Goal: Task Accomplishment & Management: Use online tool/utility

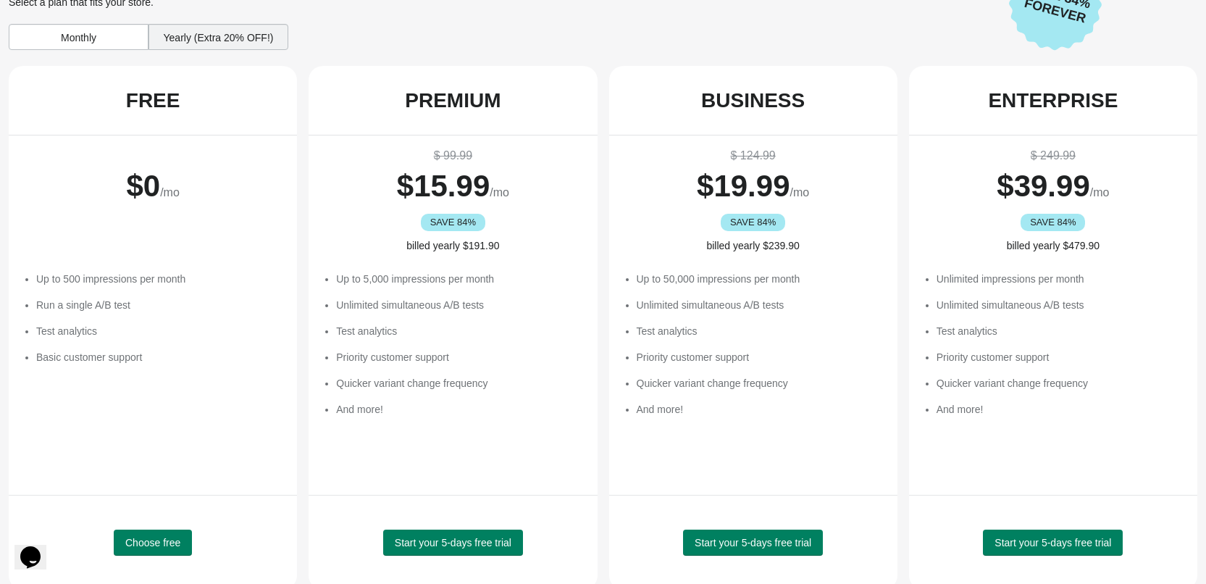
scroll to position [57, 0]
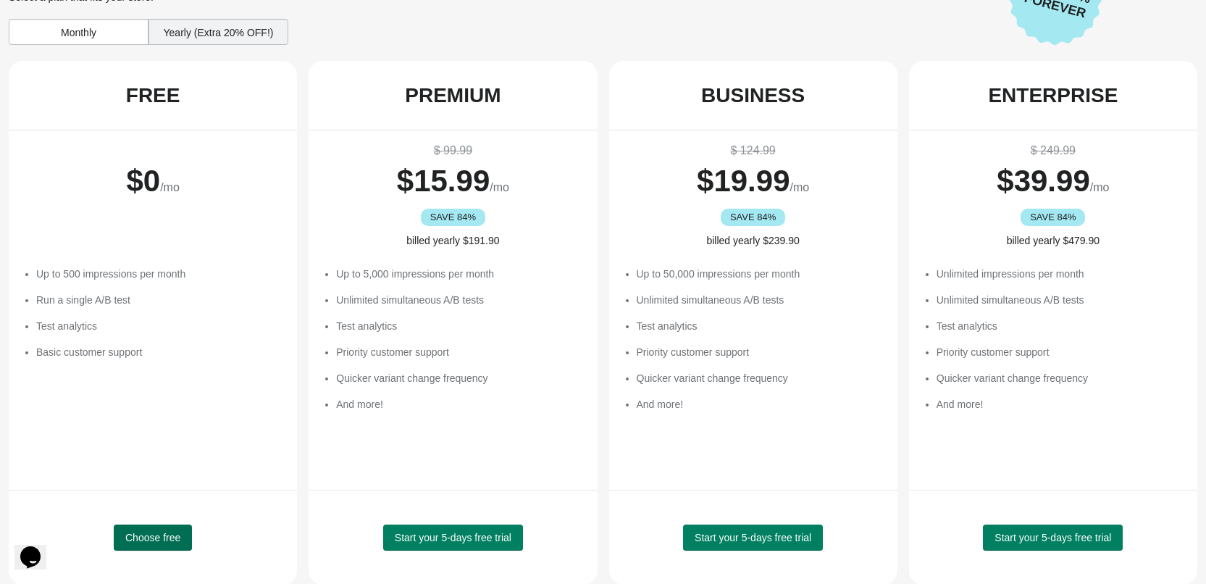
click at [180, 532] on span "Choose free" at bounding box center [152, 538] width 55 height 12
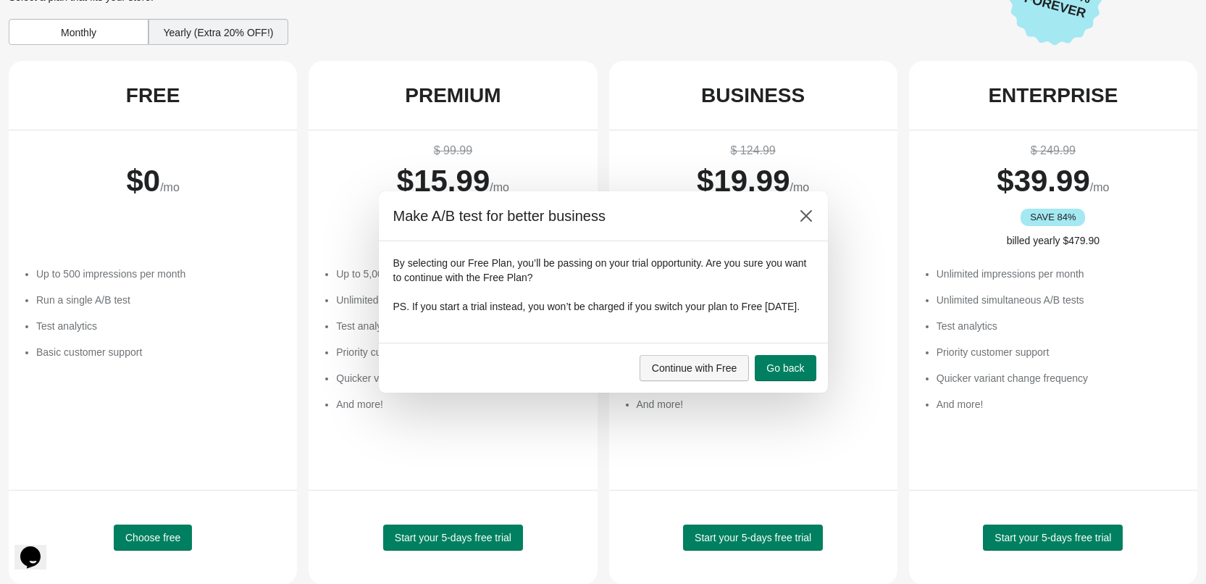
click at [732, 373] on span "Continue with Free" at bounding box center [694, 368] width 85 height 12
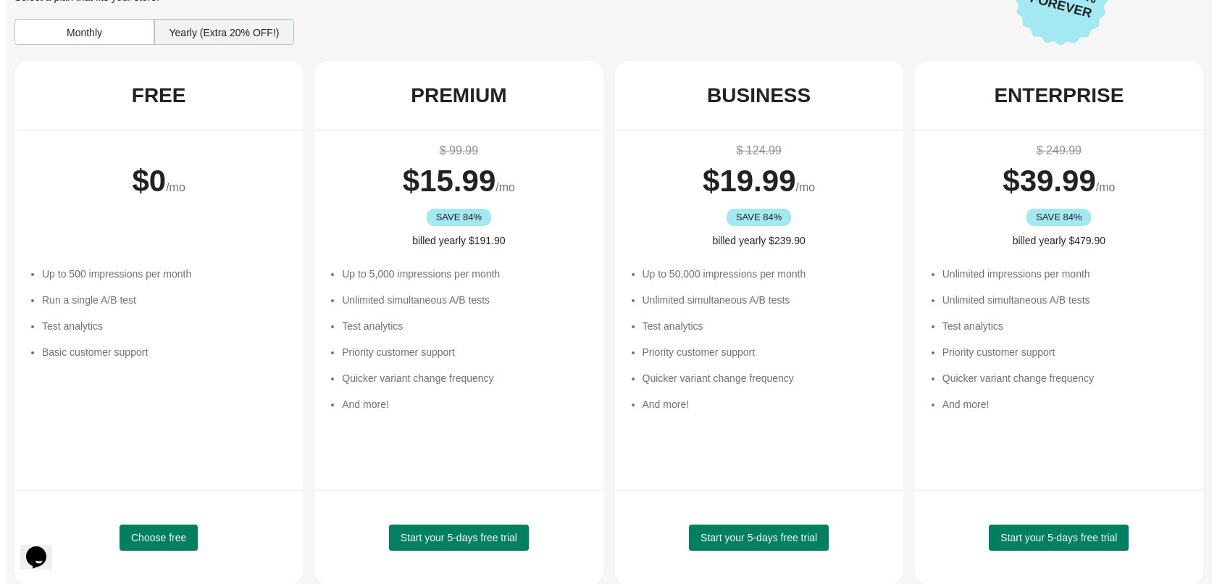
scroll to position [0, 0]
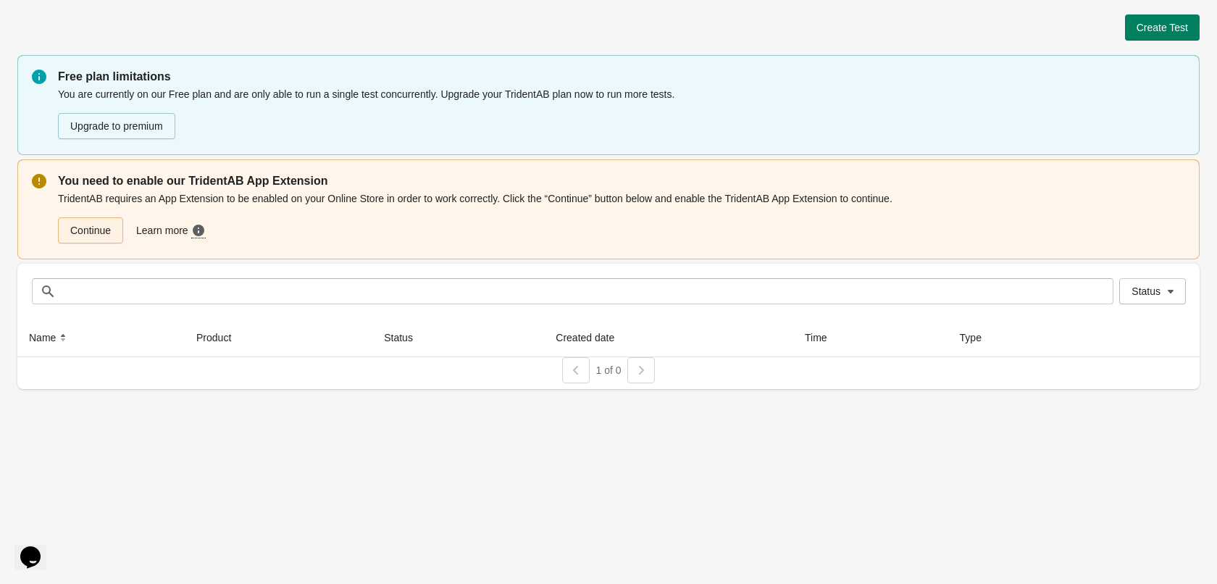
click at [103, 225] on link "Continue" at bounding box center [90, 230] width 65 height 26
click at [1182, 36] on button "Create Test" at bounding box center [1162, 27] width 75 height 26
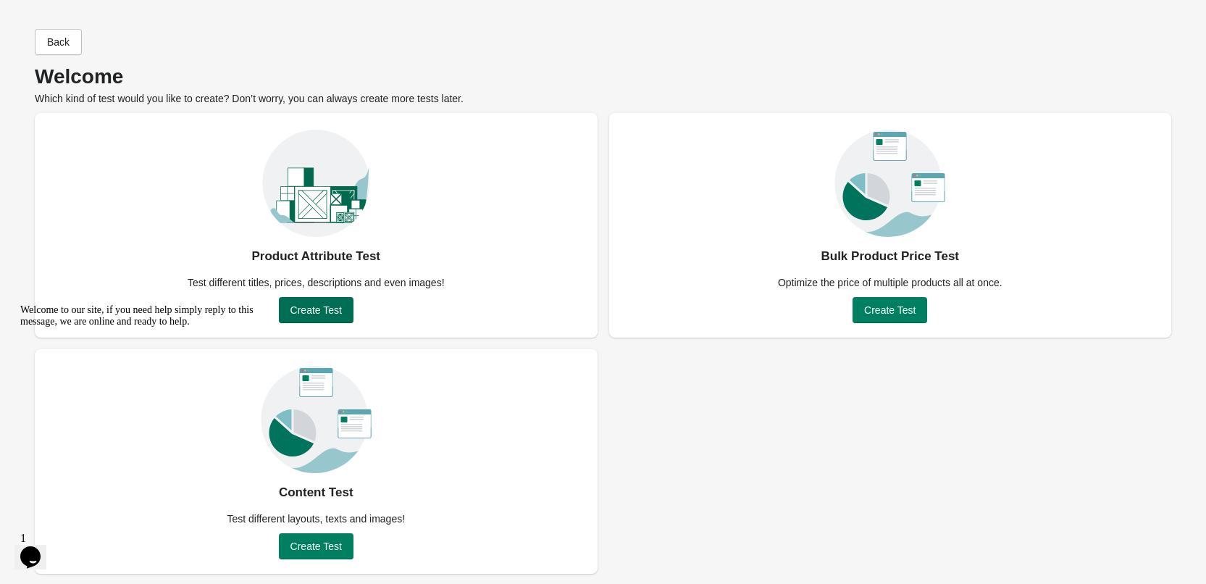
click at [330, 310] on span "Create Test" at bounding box center [316, 310] width 51 height 12
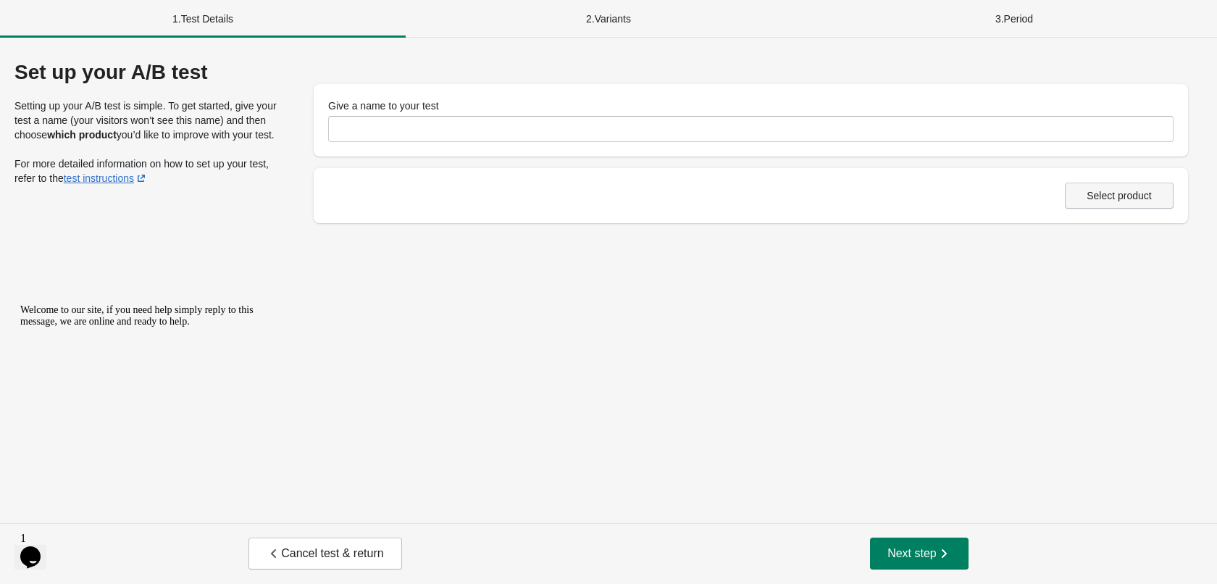
click at [1118, 190] on span "Select product" at bounding box center [1119, 196] width 65 height 12
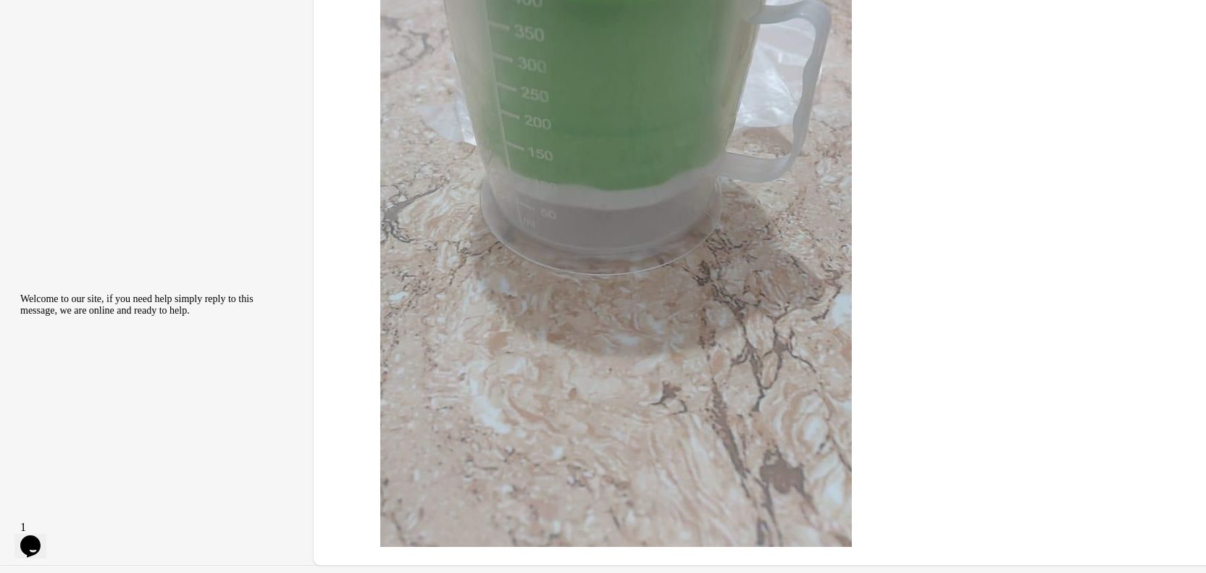
scroll to position [1786, 0]
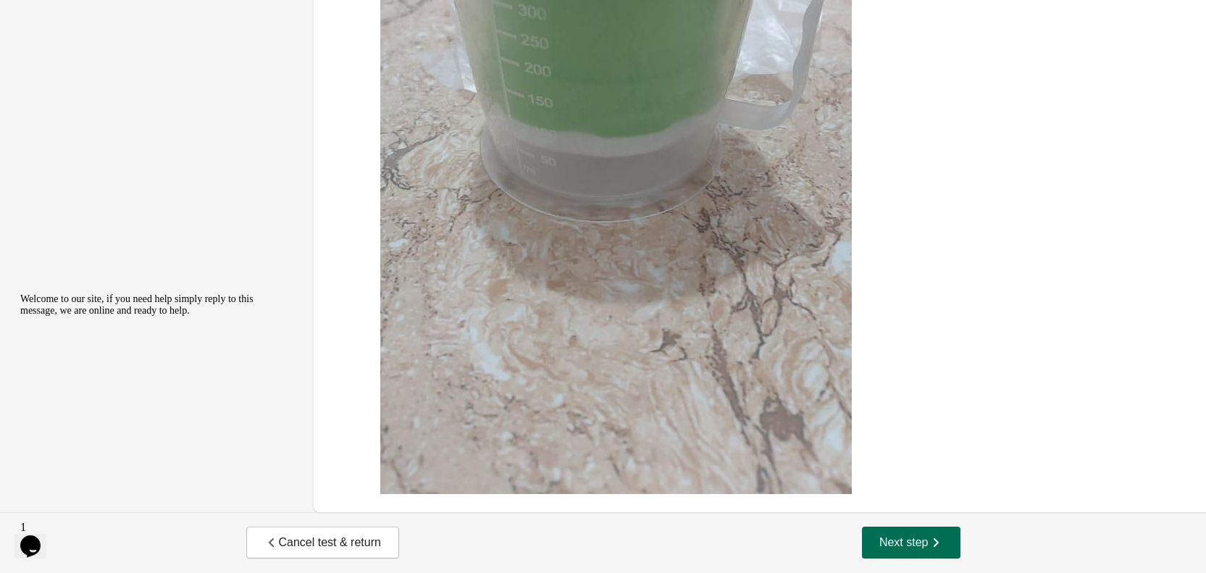
click at [940, 528] on button "Next step" at bounding box center [911, 543] width 99 height 32
click at [939, 540] on icon "button" at bounding box center [936, 542] width 14 height 14
click at [939, 541] on icon "button" at bounding box center [936, 542] width 14 height 14
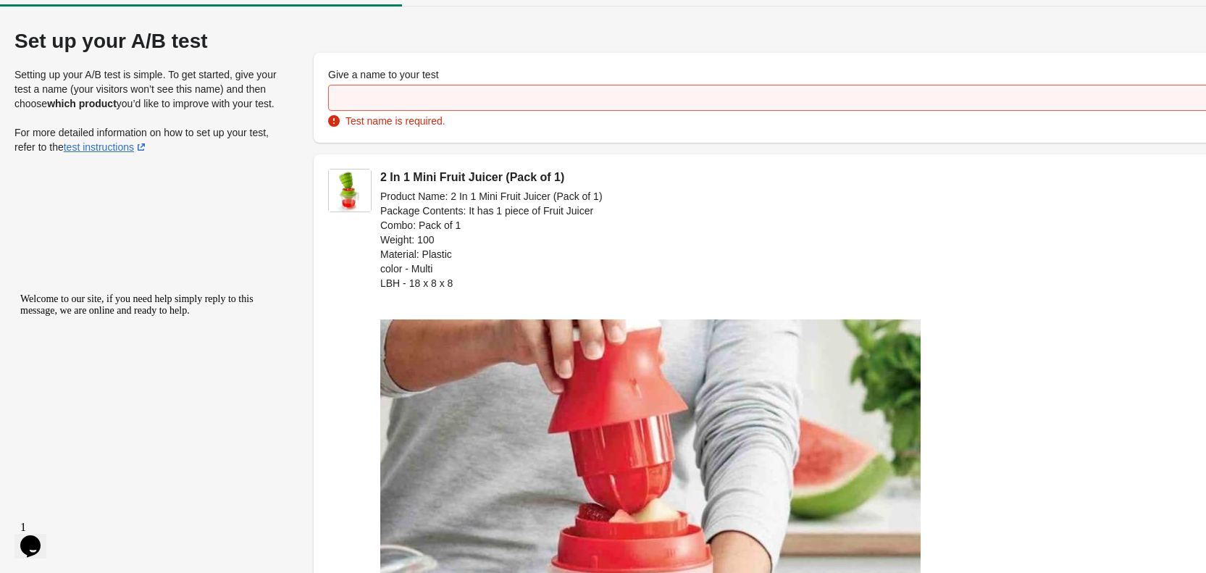
scroll to position [0, 0]
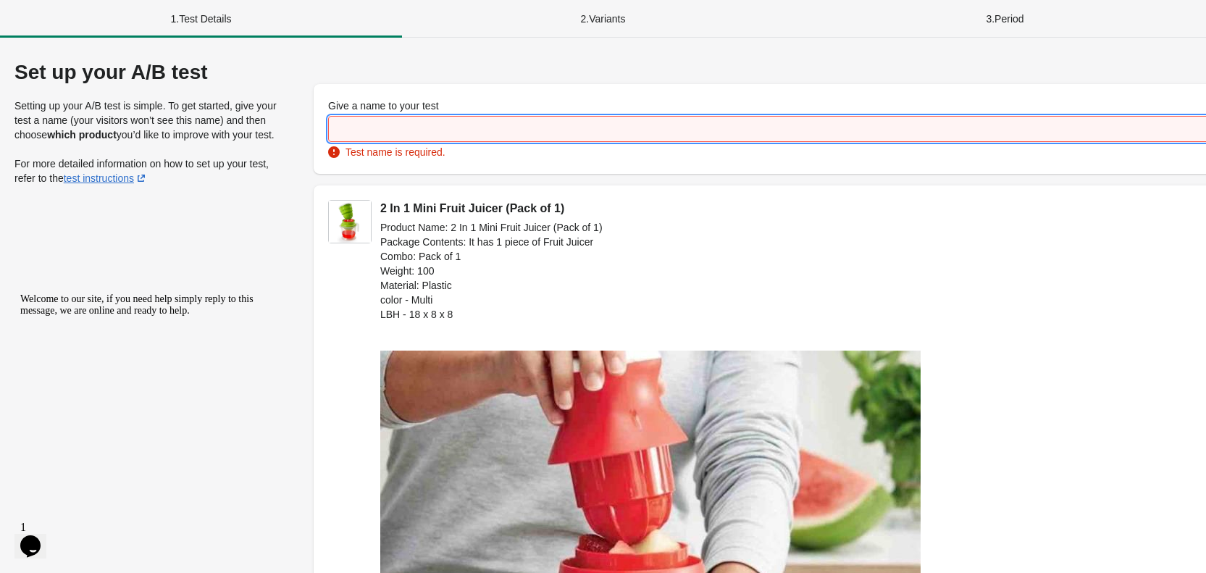
click at [603, 129] on input "Give a name to your test" at bounding box center [837, 129] width 1019 height 26
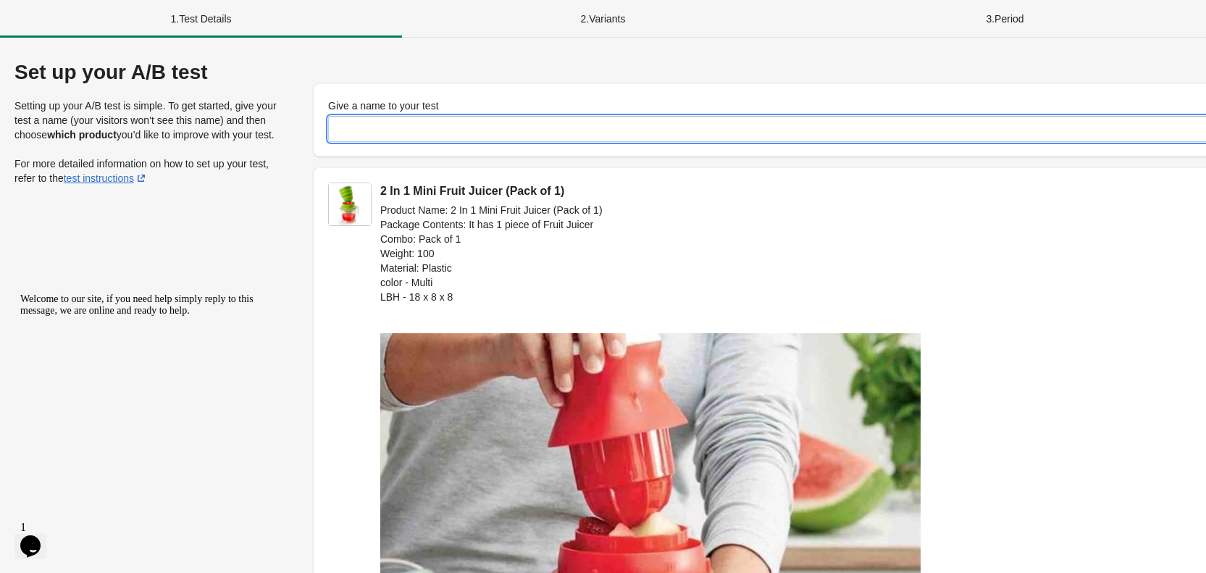
type input "*"
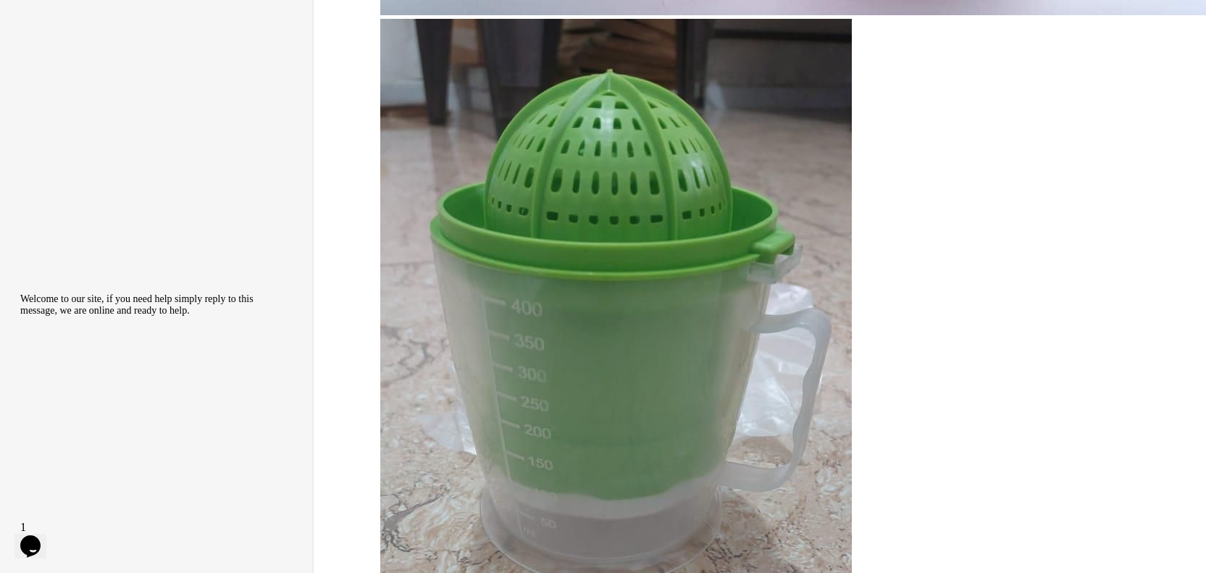
scroll to position [1786, 0]
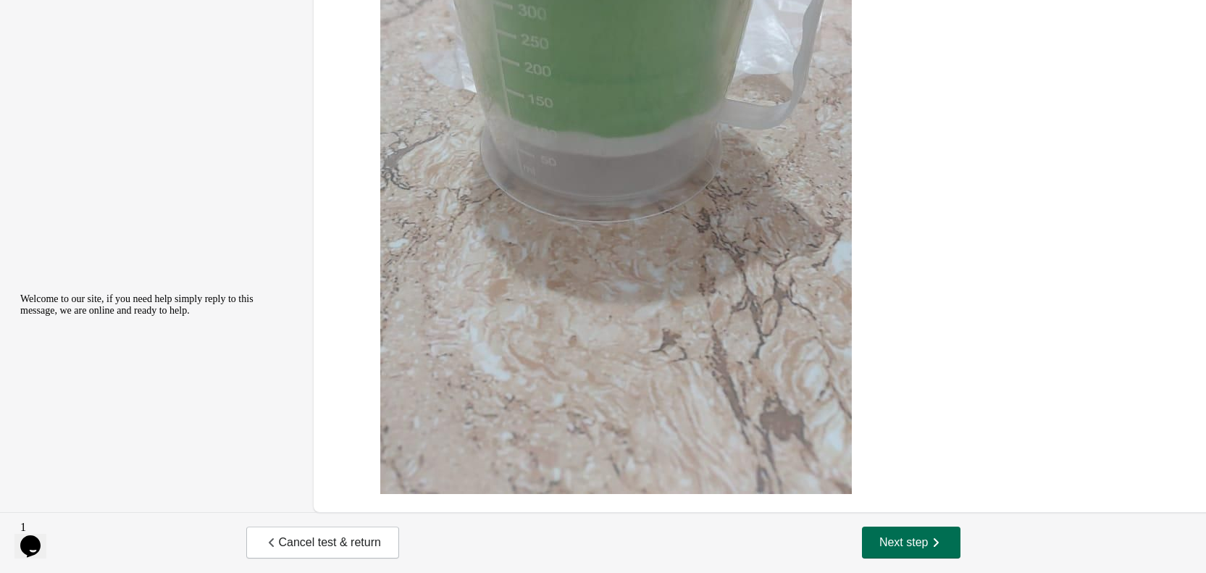
type input "*"
click at [901, 532] on button "Next step" at bounding box center [911, 543] width 99 height 32
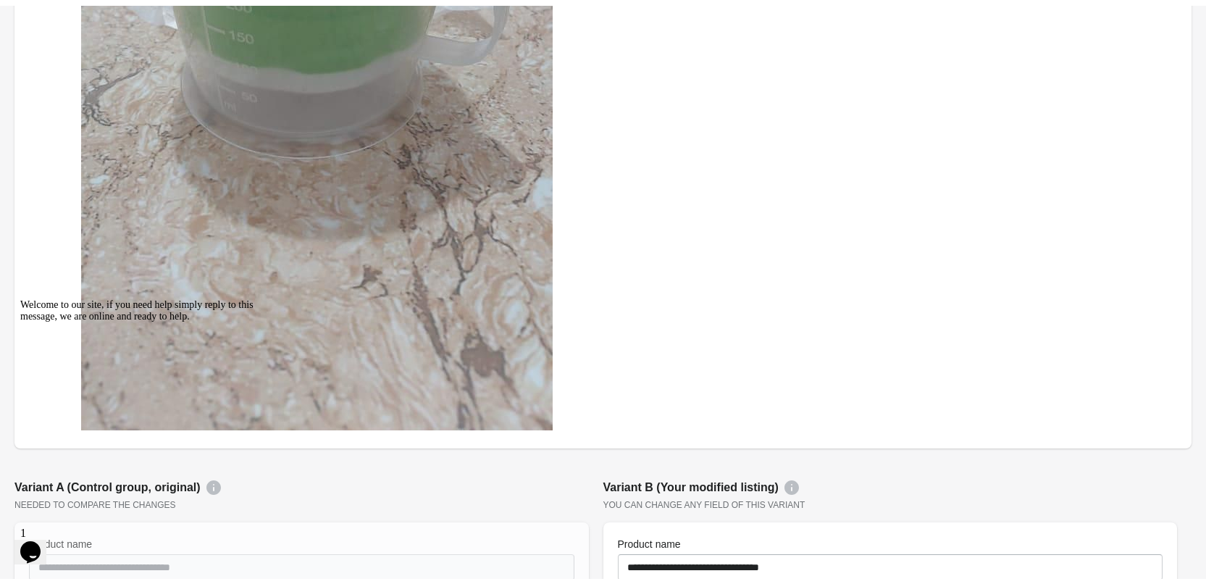
scroll to position [0, 0]
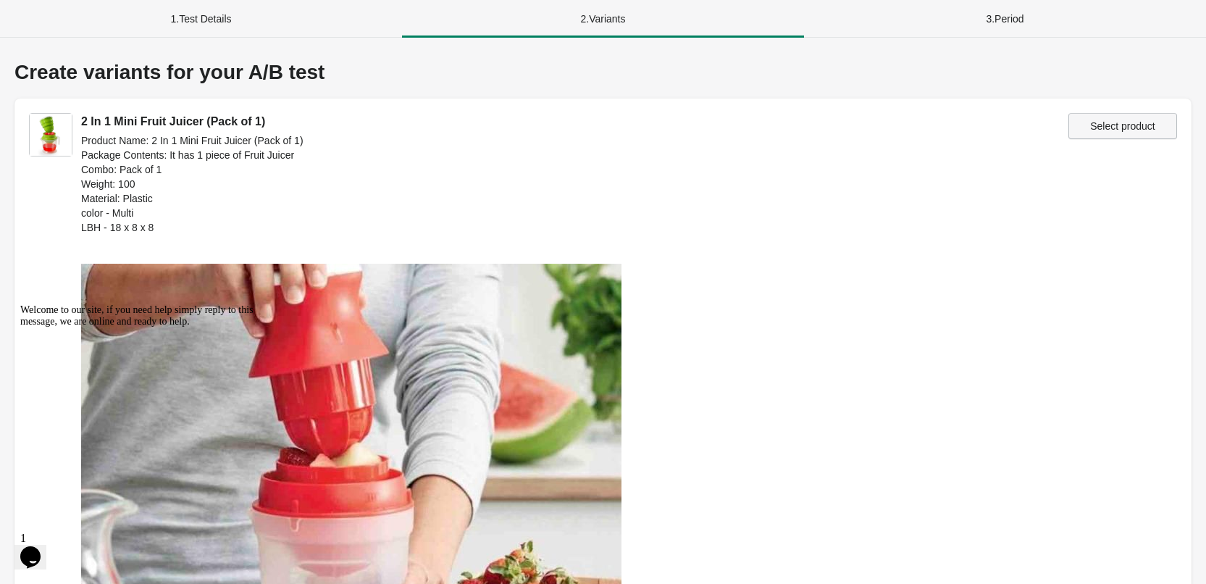
click at [1129, 125] on span "Select product" at bounding box center [1122, 126] width 65 height 12
type input "**********"
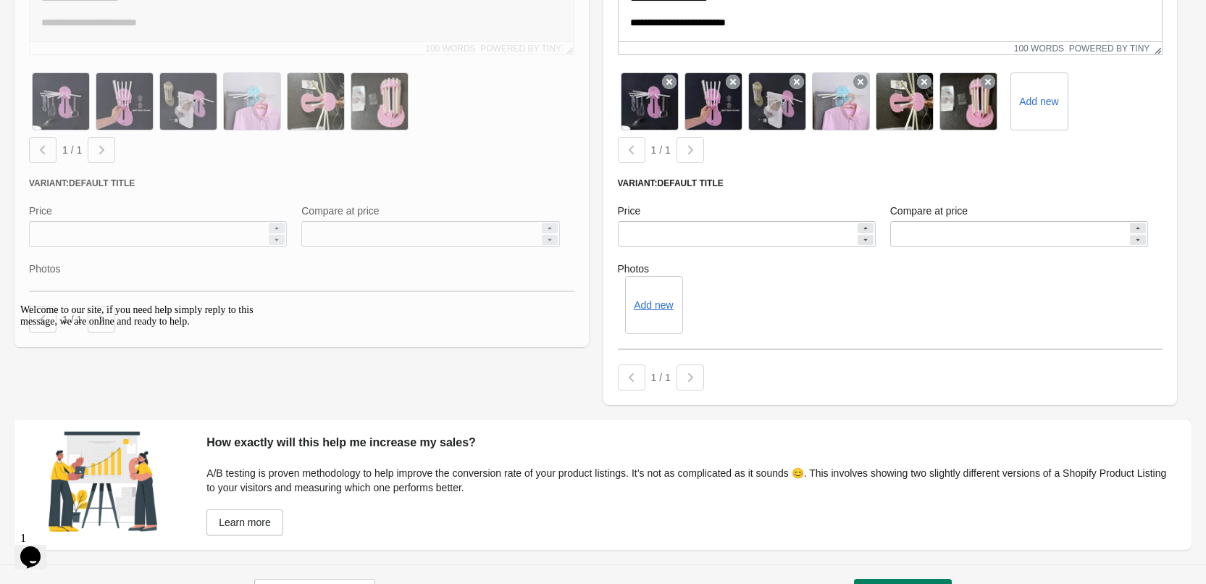
scroll to position [3363, 0]
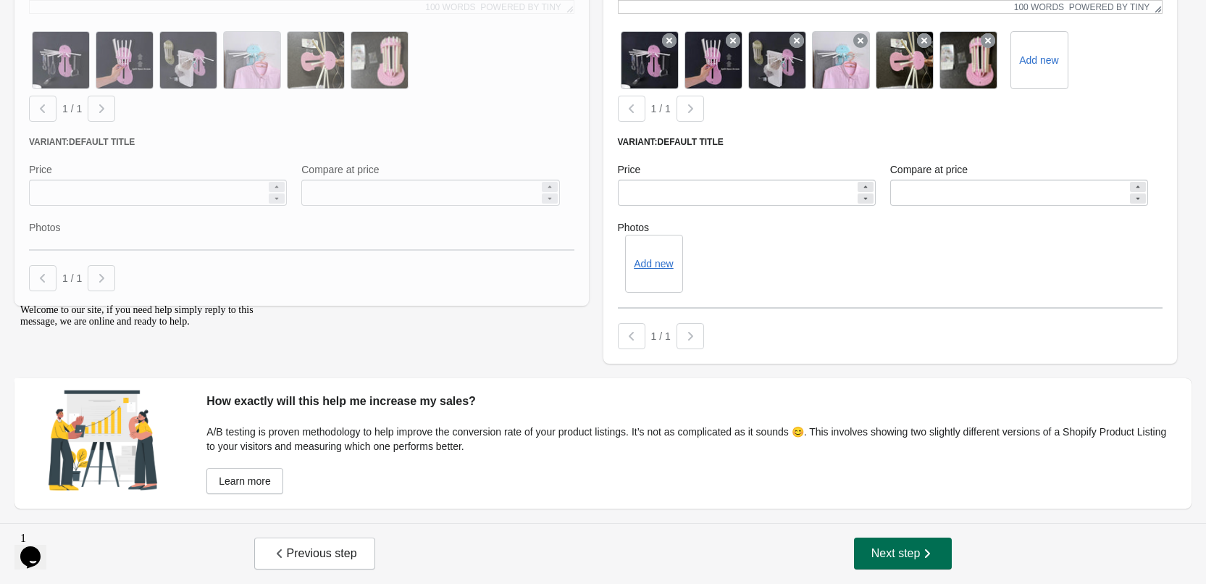
click at [888, 546] on span "Next step" at bounding box center [904, 553] width 64 height 14
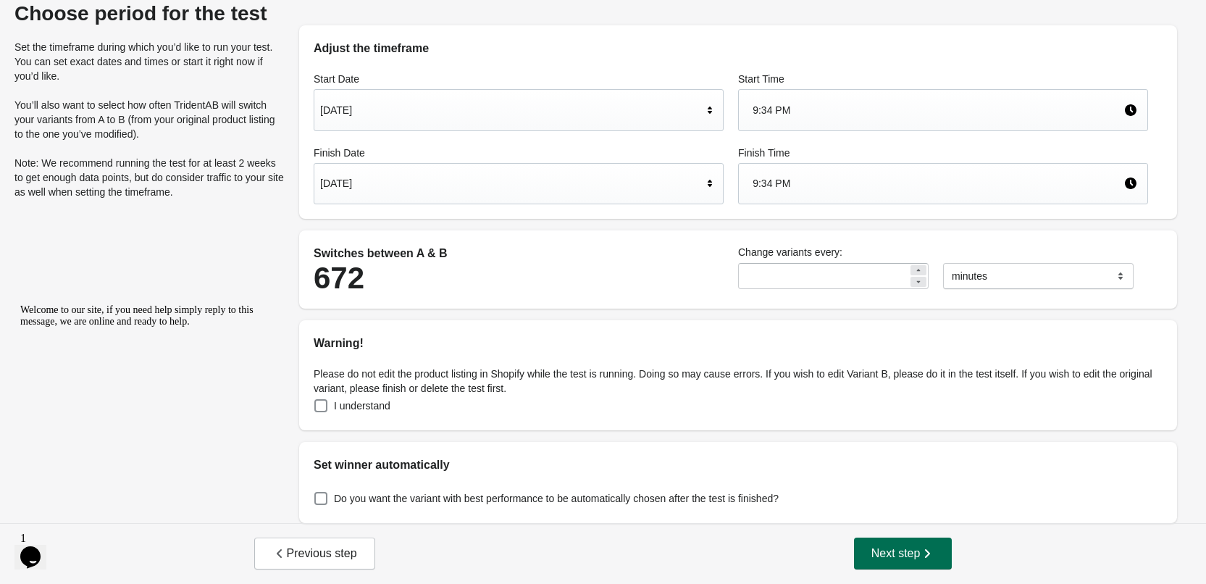
scroll to position [0, 0]
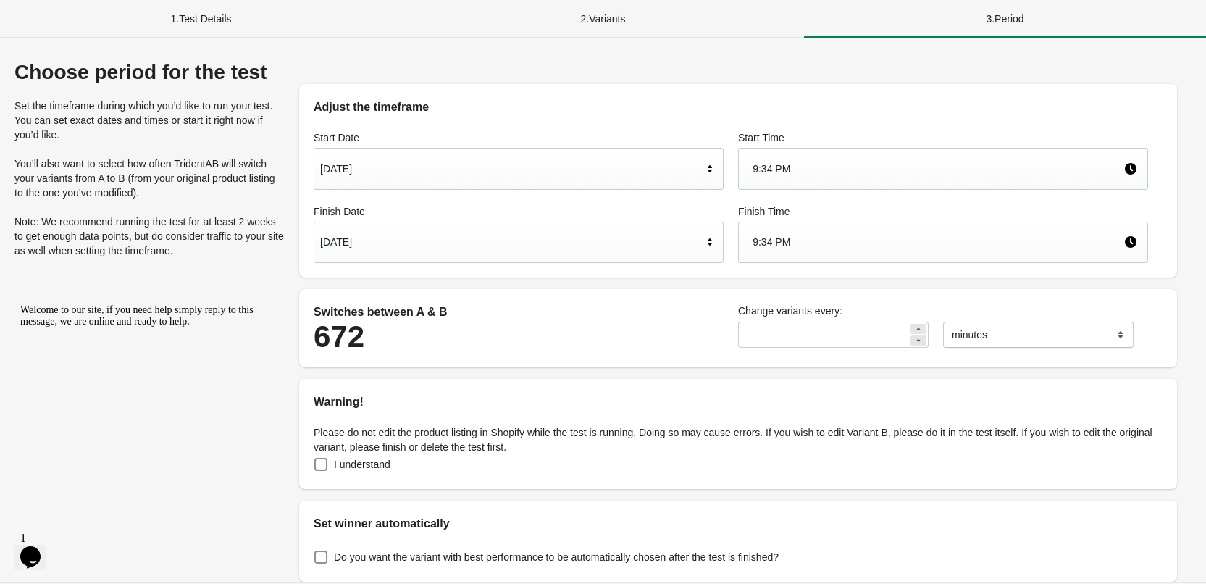
click at [570, 254] on div "[DATE]" at bounding box center [511, 242] width 383 height 28
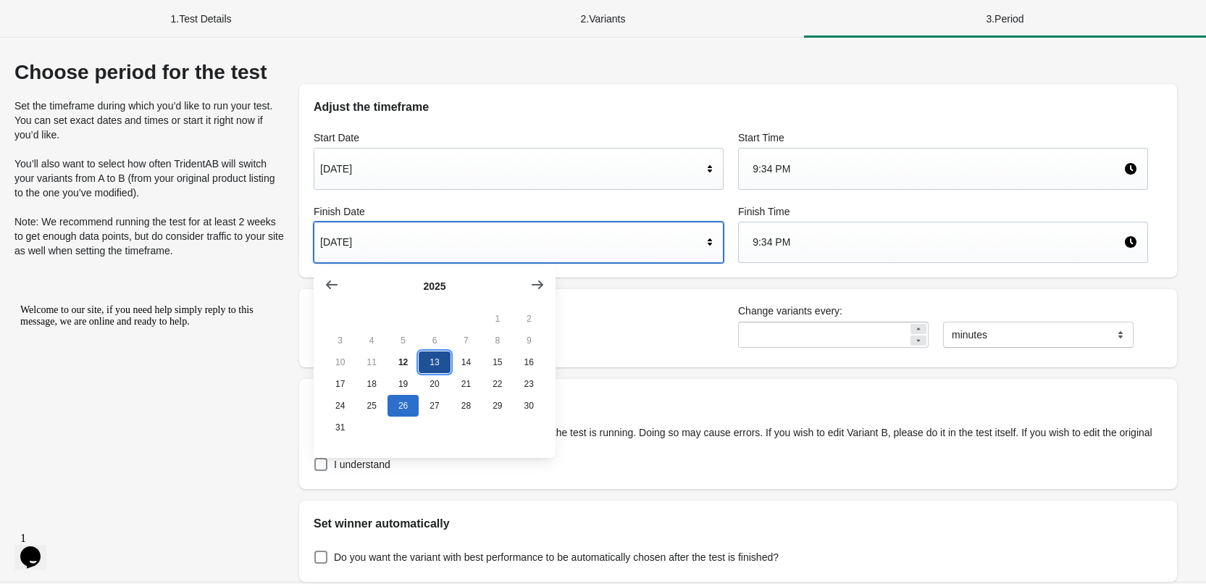
click at [433, 367] on button "13" at bounding box center [434, 362] width 31 height 22
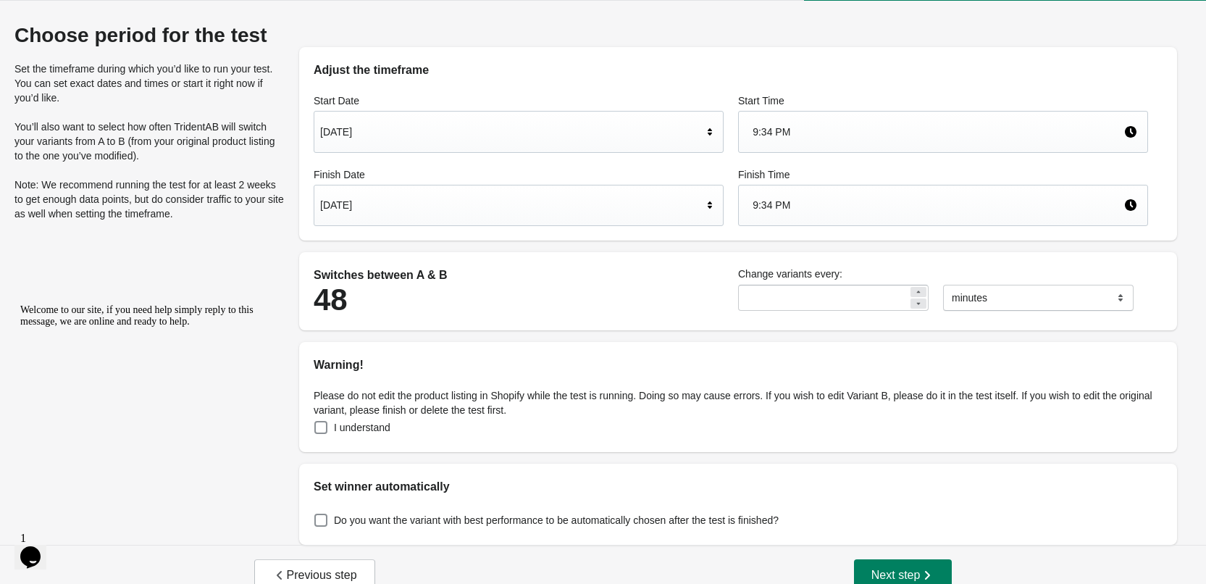
scroll to position [59, 0]
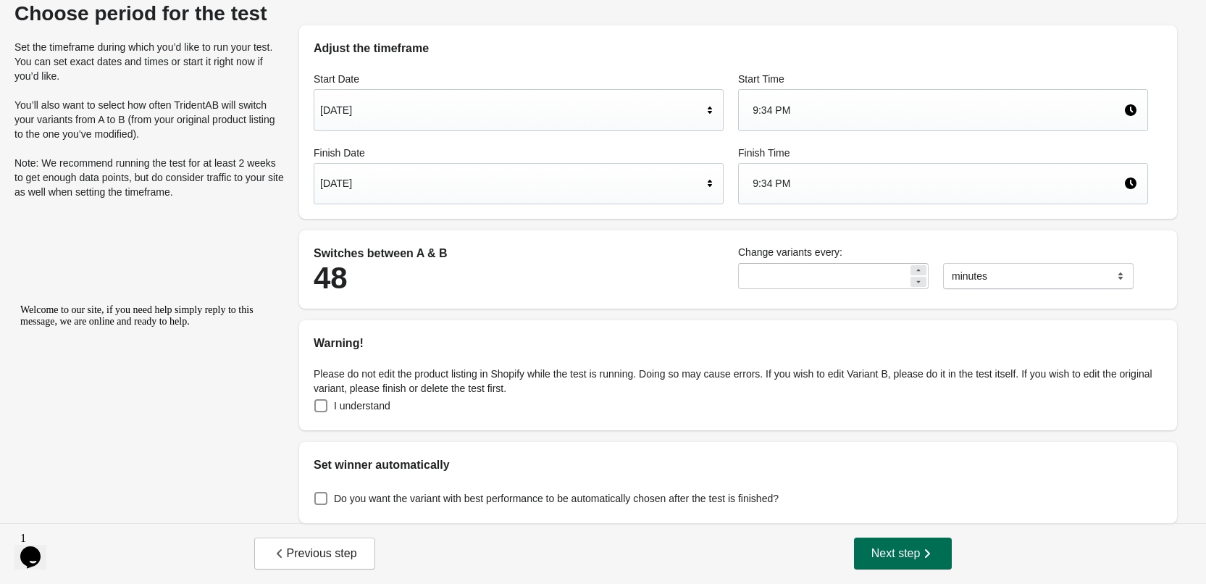
click at [902, 546] on span "Next step" at bounding box center [904, 553] width 64 height 14
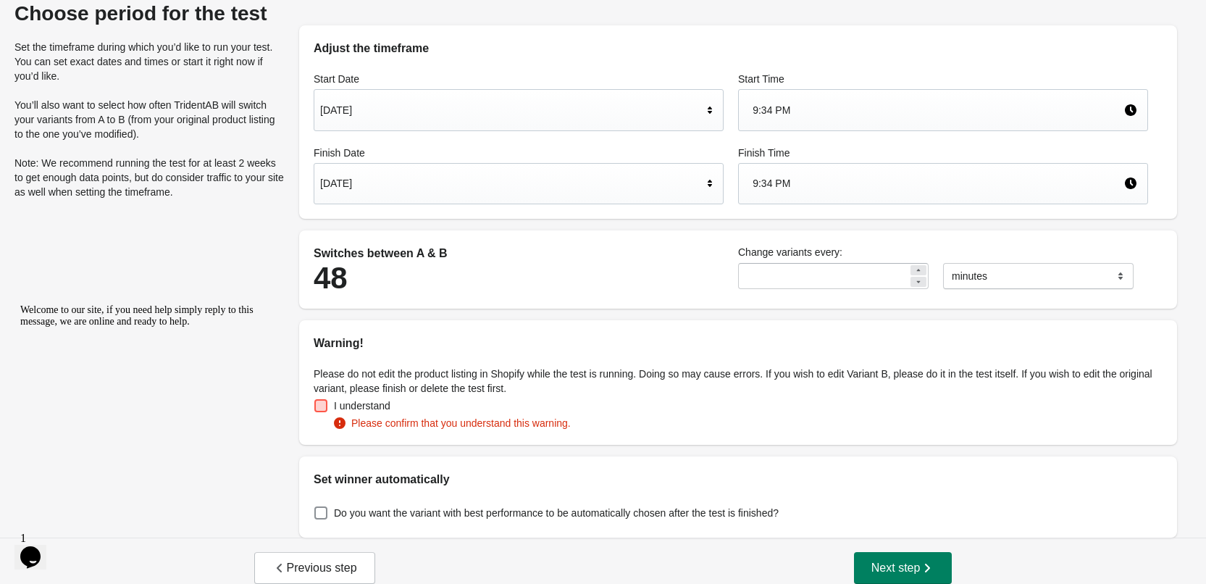
click at [322, 402] on span at bounding box center [320, 405] width 13 height 13
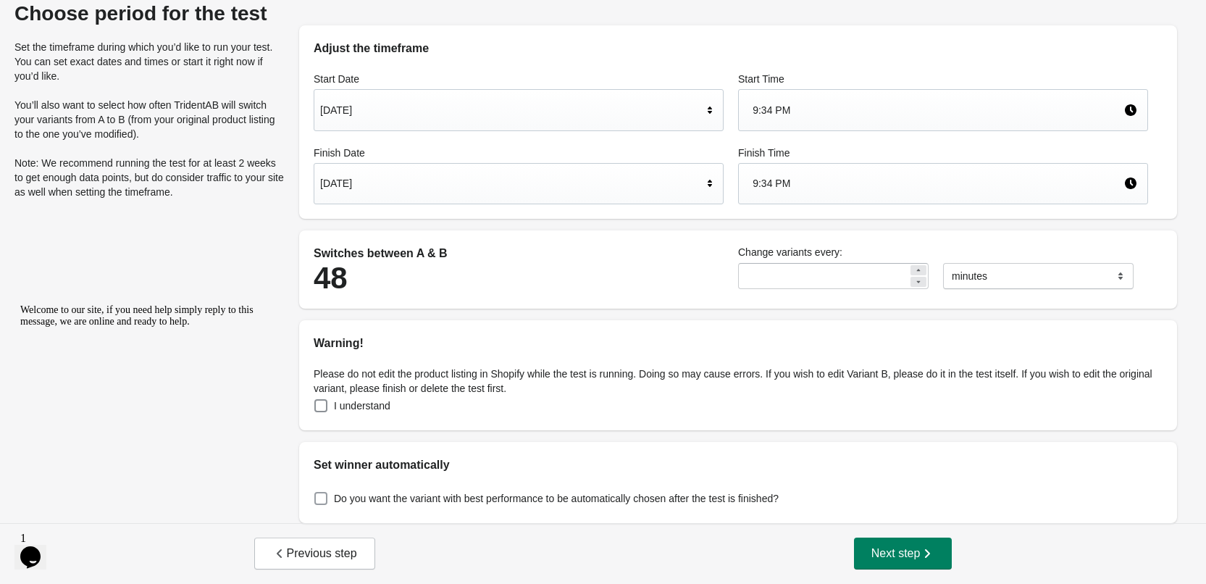
click at [320, 499] on span at bounding box center [320, 498] width 13 height 13
click at [873, 557] on span "Next step" at bounding box center [904, 553] width 64 height 14
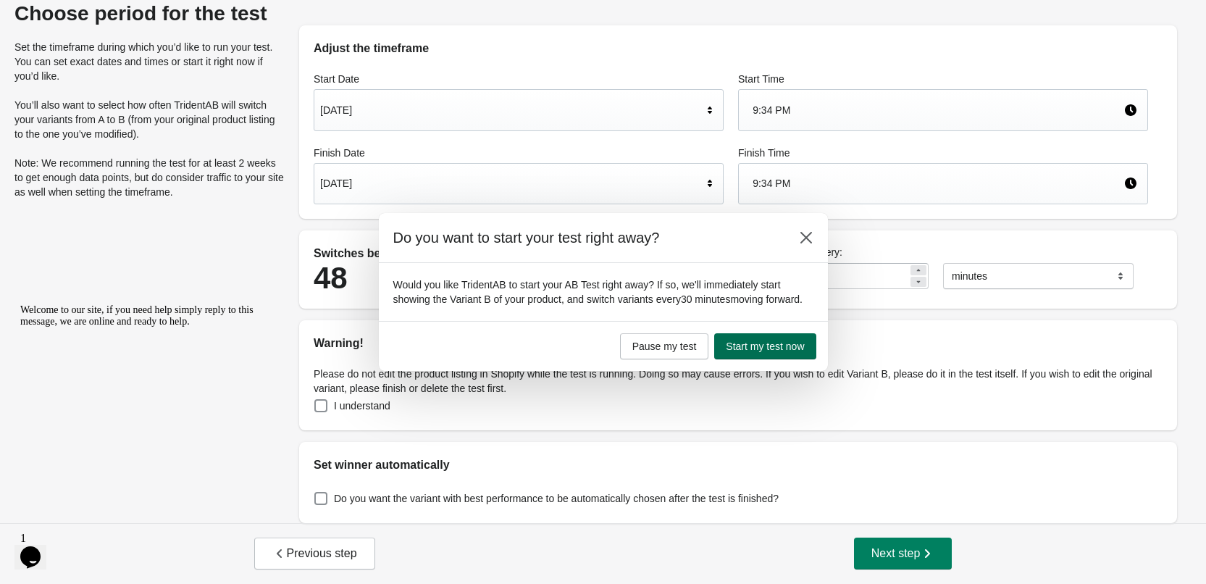
click at [752, 335] on button "Start my test now" at bounding box center [764, 346] width 101 height 26
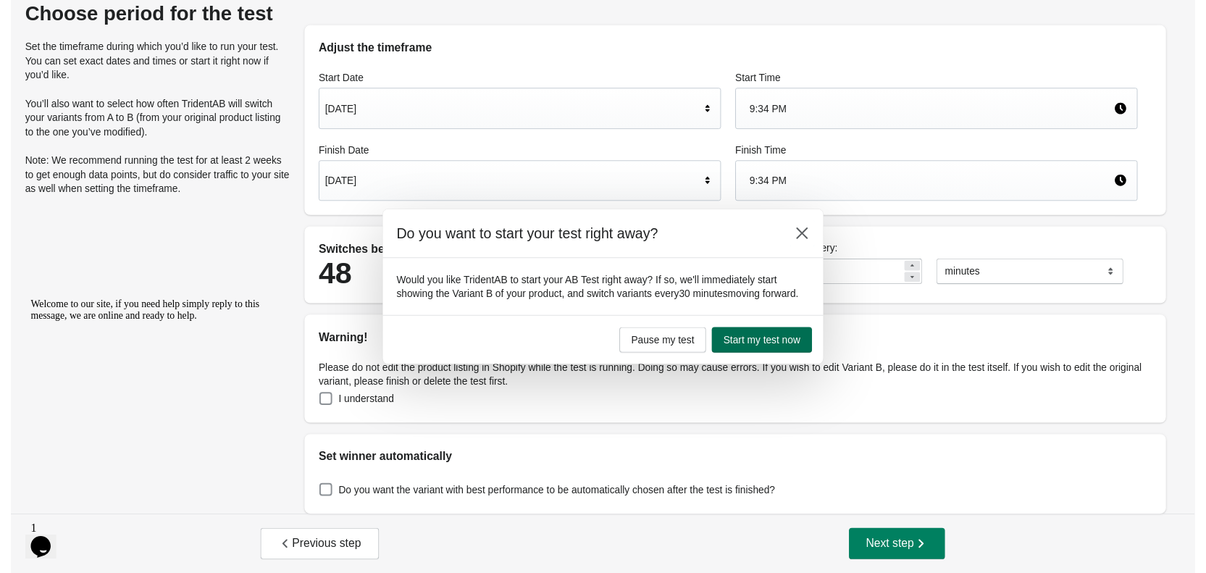
scroll to position [0, 0]
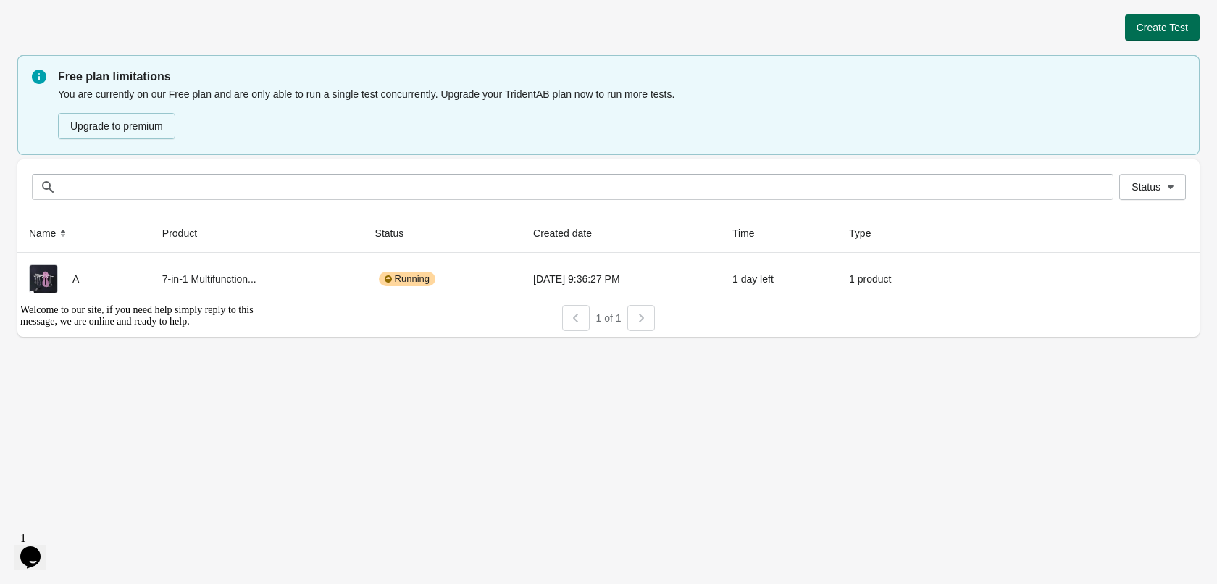
click at [1144, 29] on span "Create Test" at bounding box center [1162, 28] width 51 height 12
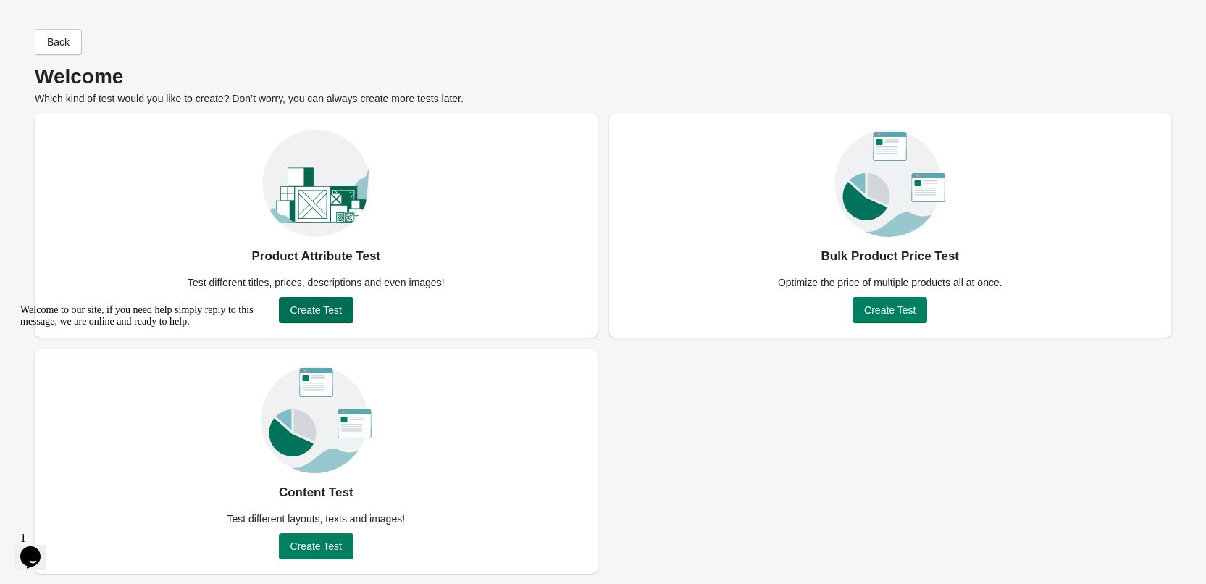
click at [297, 314] on span "Create Test" at bounding box center [316, 310] width 51 height 12
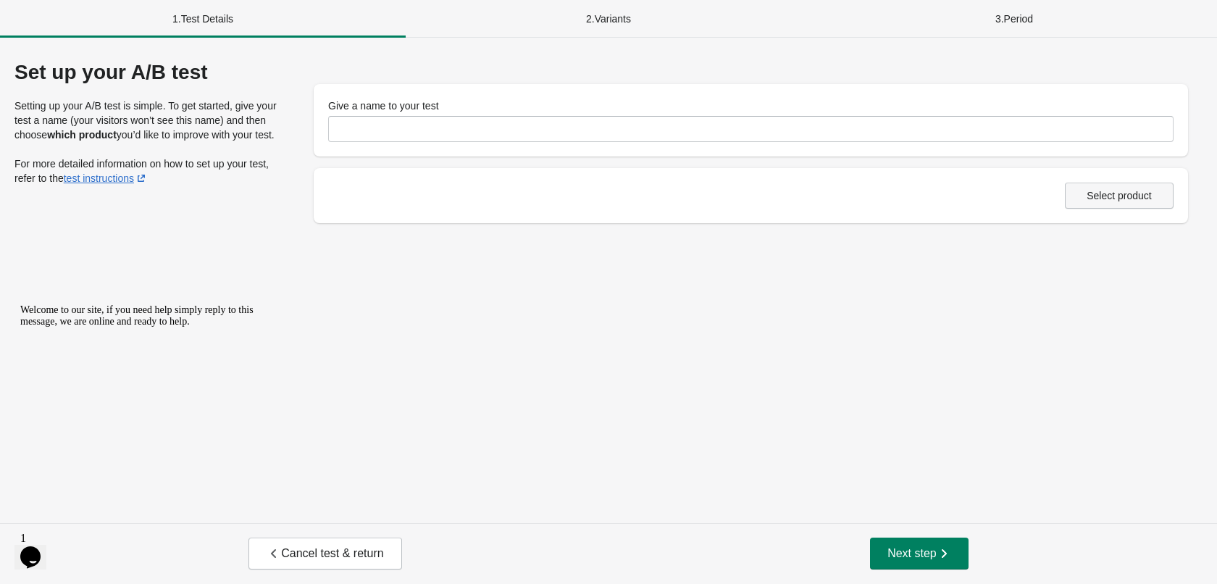
click at [1148, 199] on span "Select product" at bounding box center [1119, 196] width 65 height 12
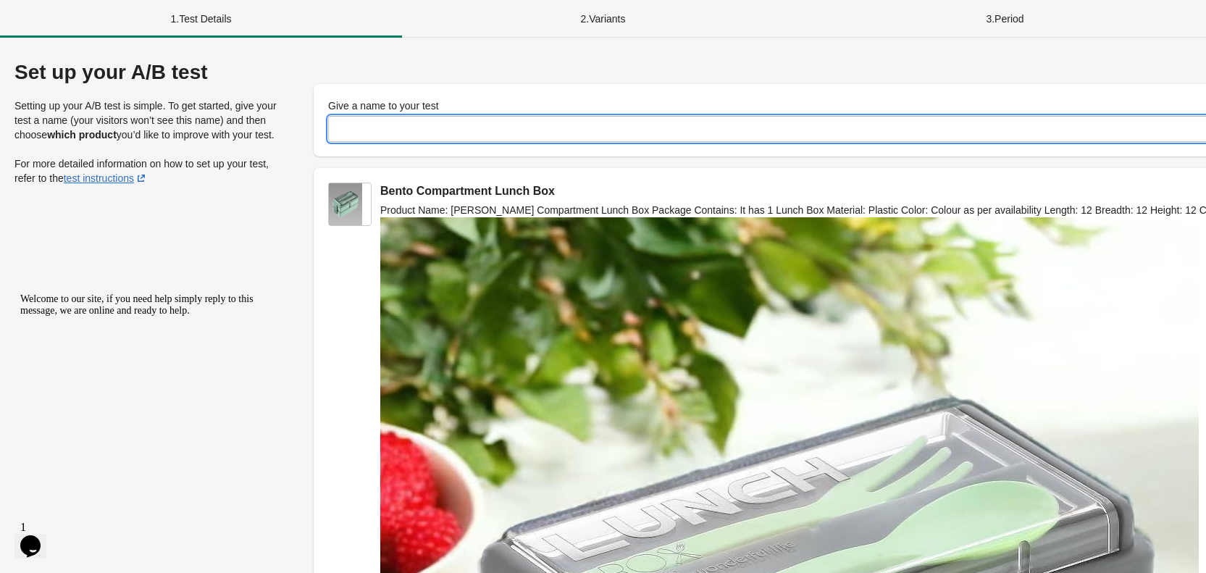
click at [635, 131] on input "Give a name to your test" at bounding box center [887, 129] width 1119 height 26
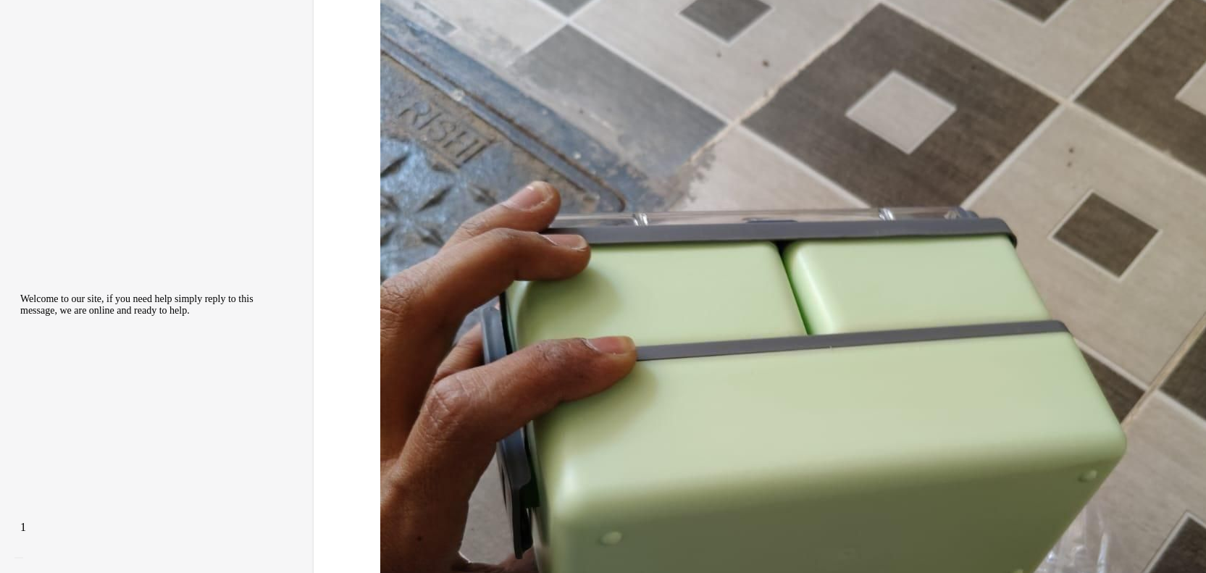
scroll to position [4981, 0]
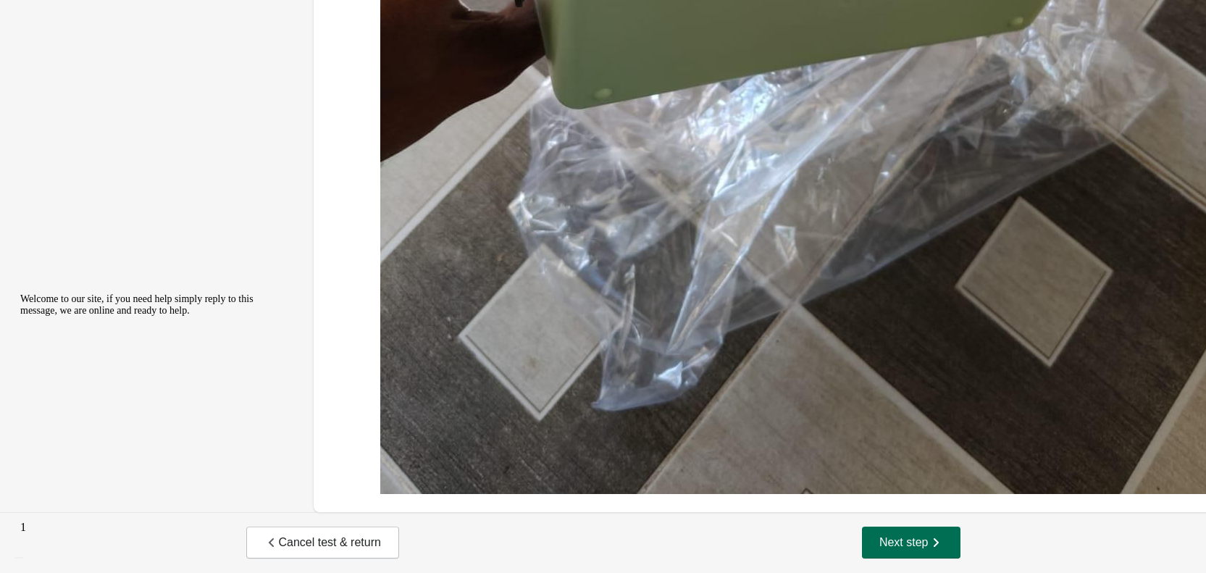
type input "*"
click at [944, 550] on button "Next step" at bounding box center [911, 543] width 99 height 32
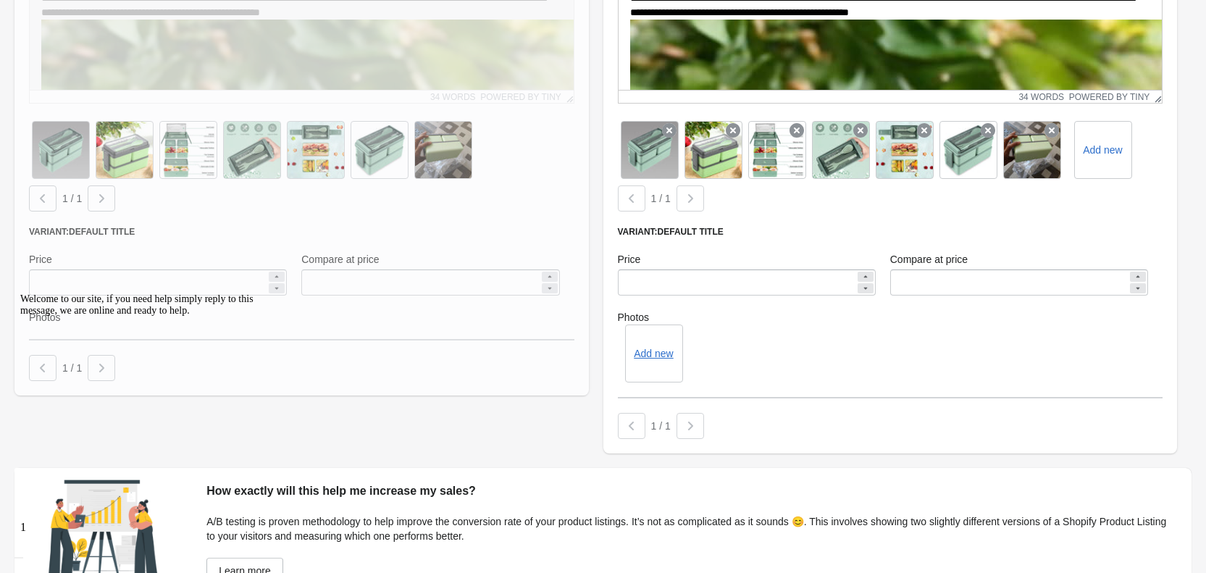
scroll to position [5749, 0]
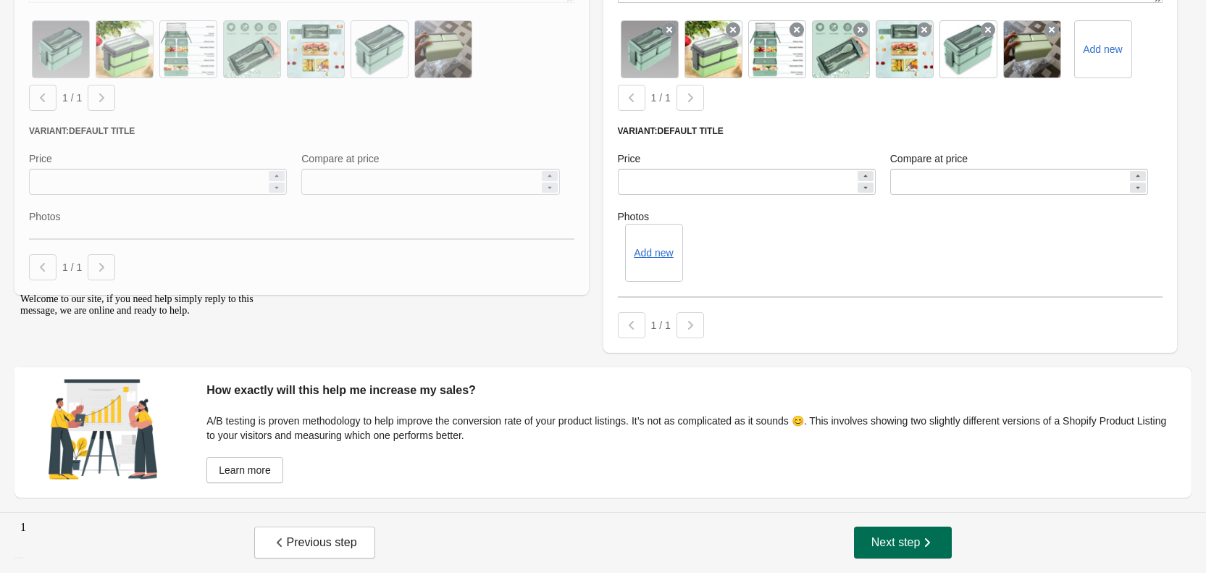
click at [916, 538] on span "Next step" at bounding box center [904, 542] width 64 height 14
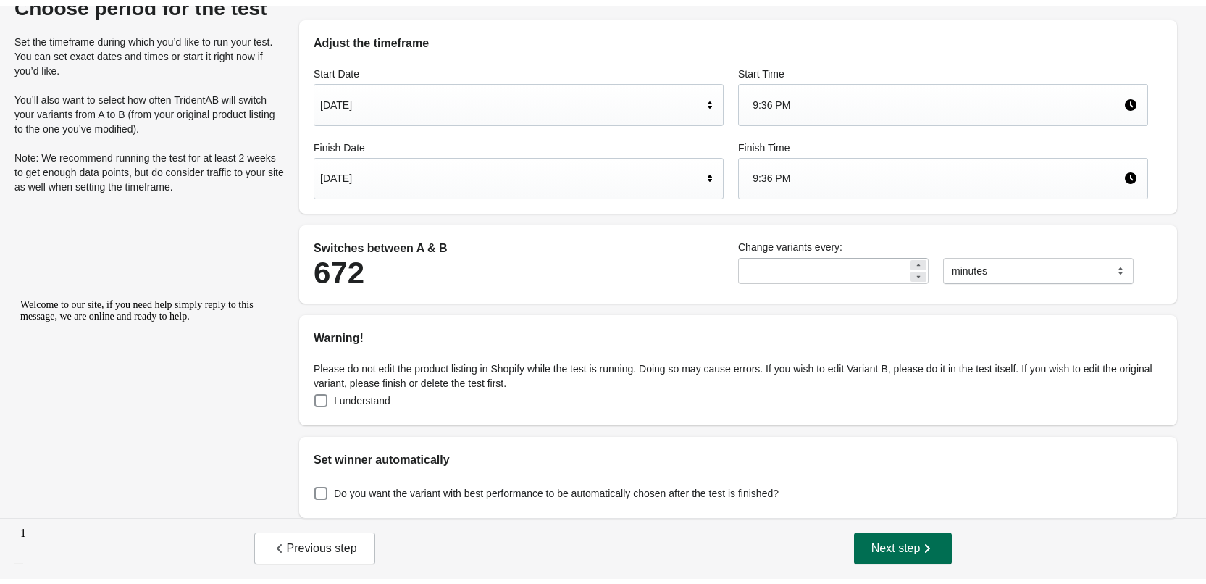
scroll to position [0, 0]
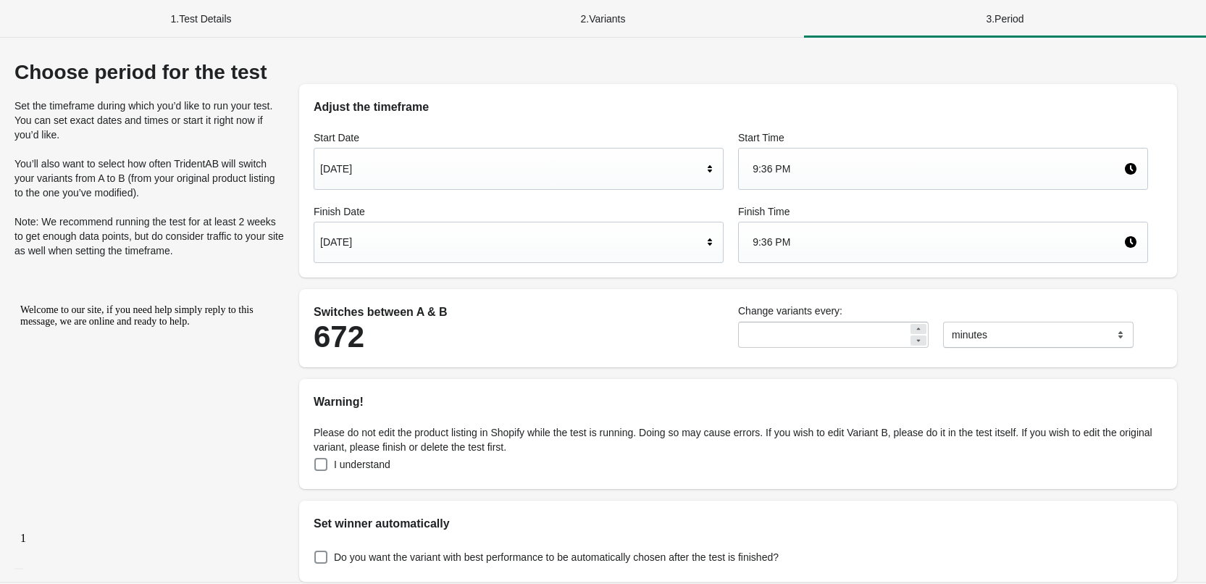
click at [488, 243] on div "[DATE]" at bounding box center [511, 242] width 383 height 28
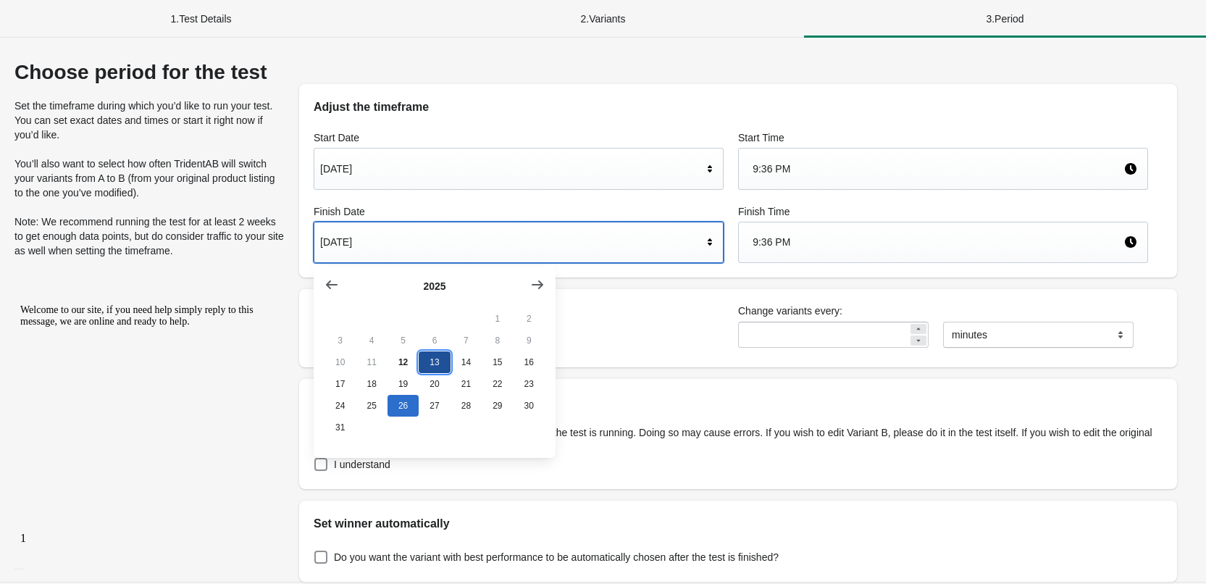
click at [435, 371] on button "13" at bounding box center [434, 362] width 31 height 22
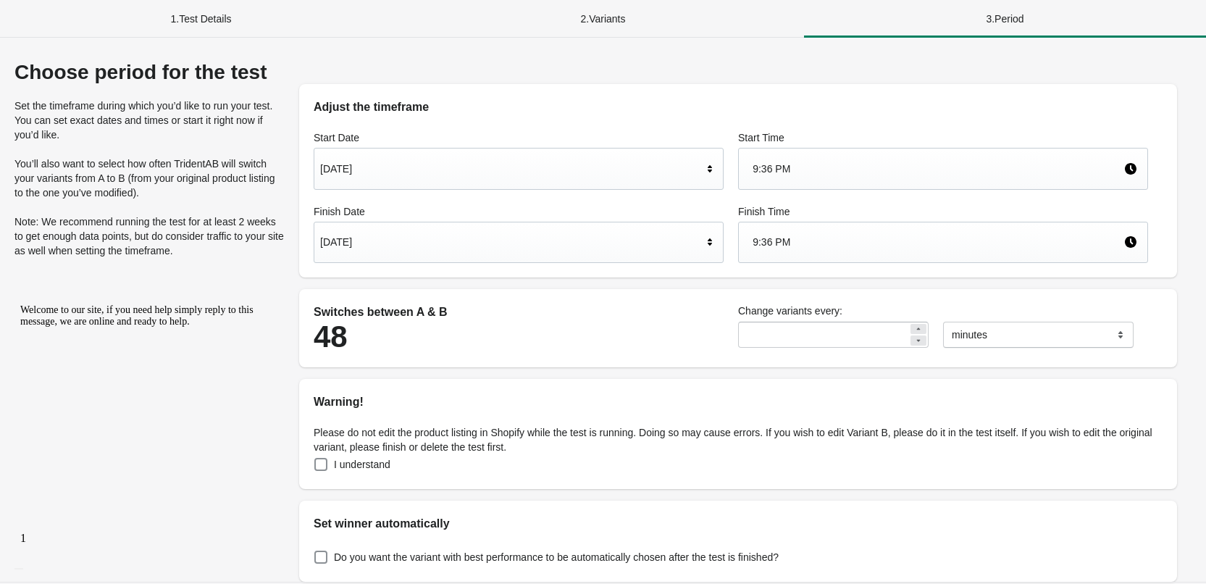
scroll to position [59, 0]
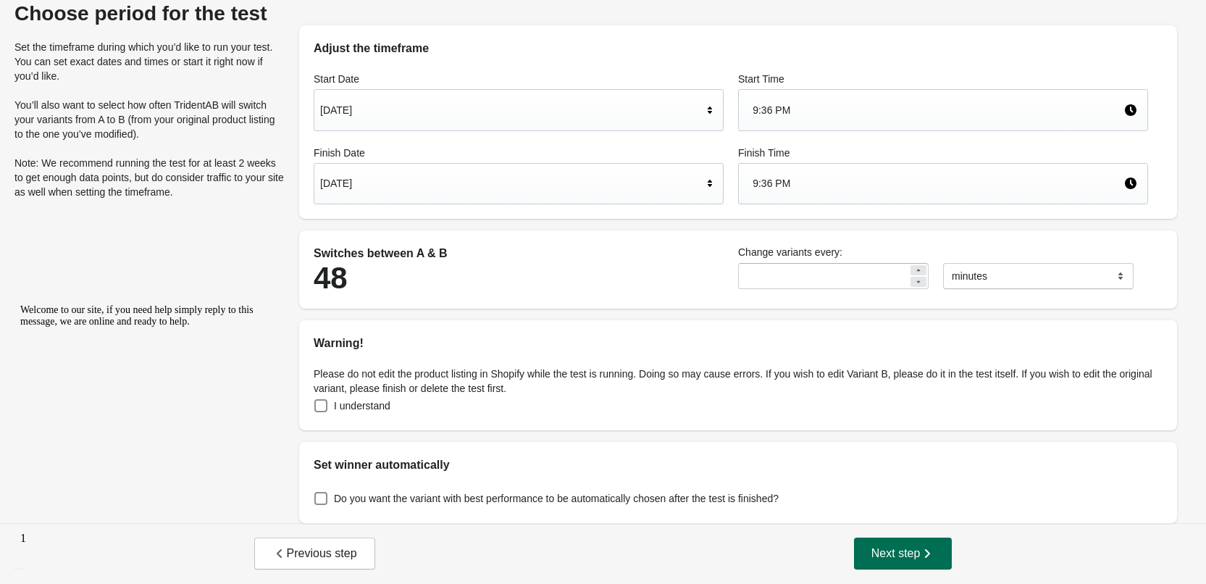
click at [875, 551] on span "Next step" at bounding box center [904, 553] width 64 height 14
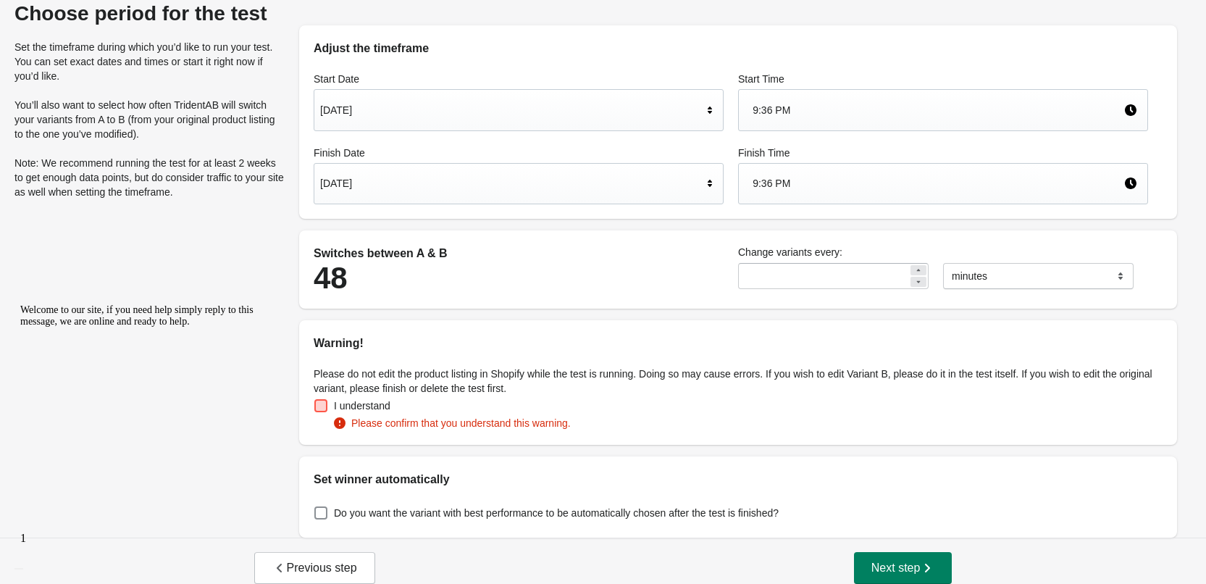
click at [321, 404] on span at bounding box center [320, 405] width 13 height 13
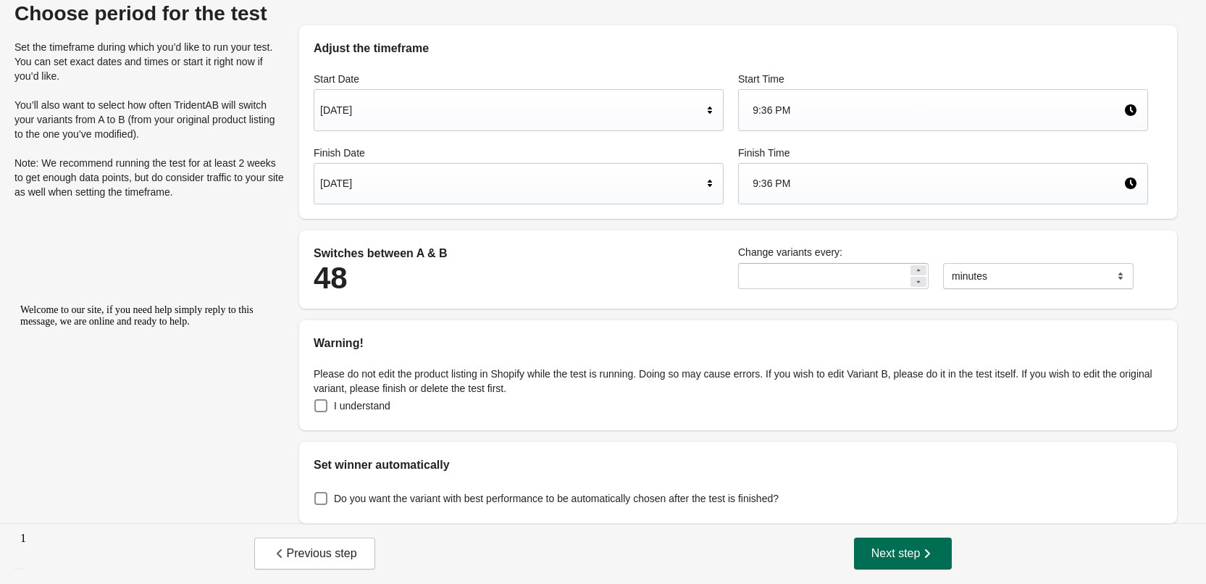
click at [891, 551] on span "Next step" at bounding box center [904, 553] width 64 height 14
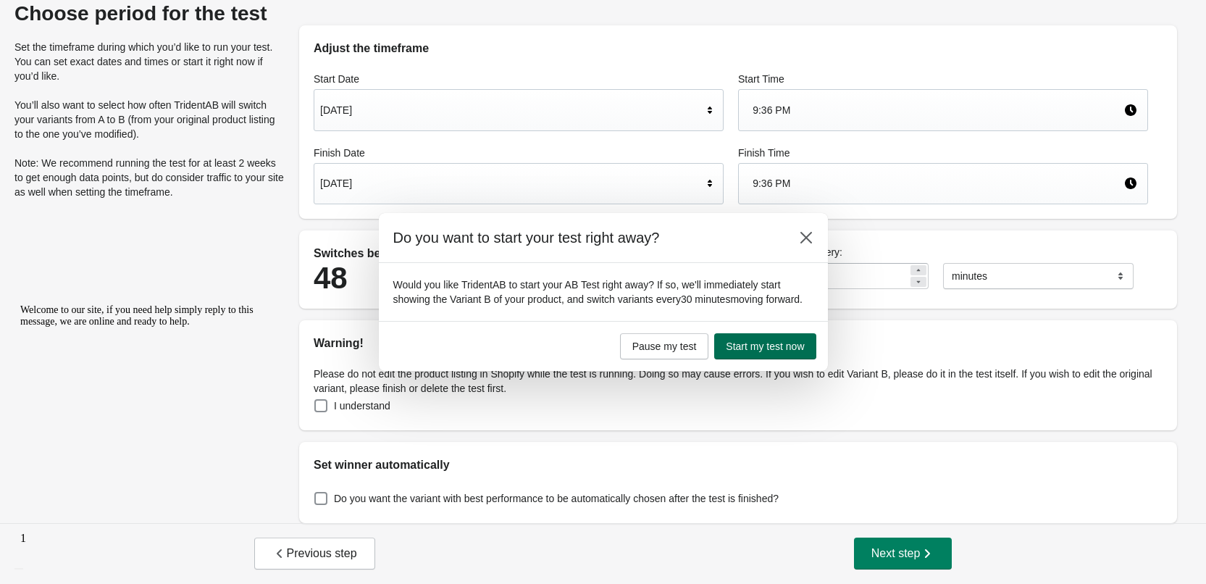
click at [798, 348] on span "Start my test now" at bounding box center [765, 347] width 78 height 12
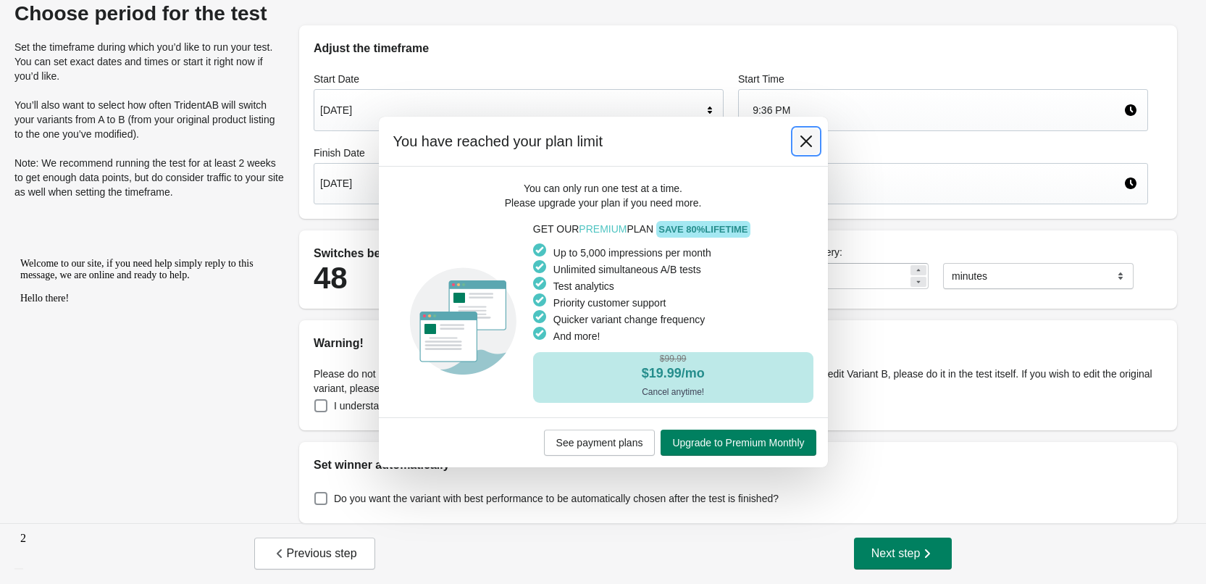
click at [813, 135] on icon at bounding box center [806, 141] width 14 height 14
